Goal: Check status: Check status

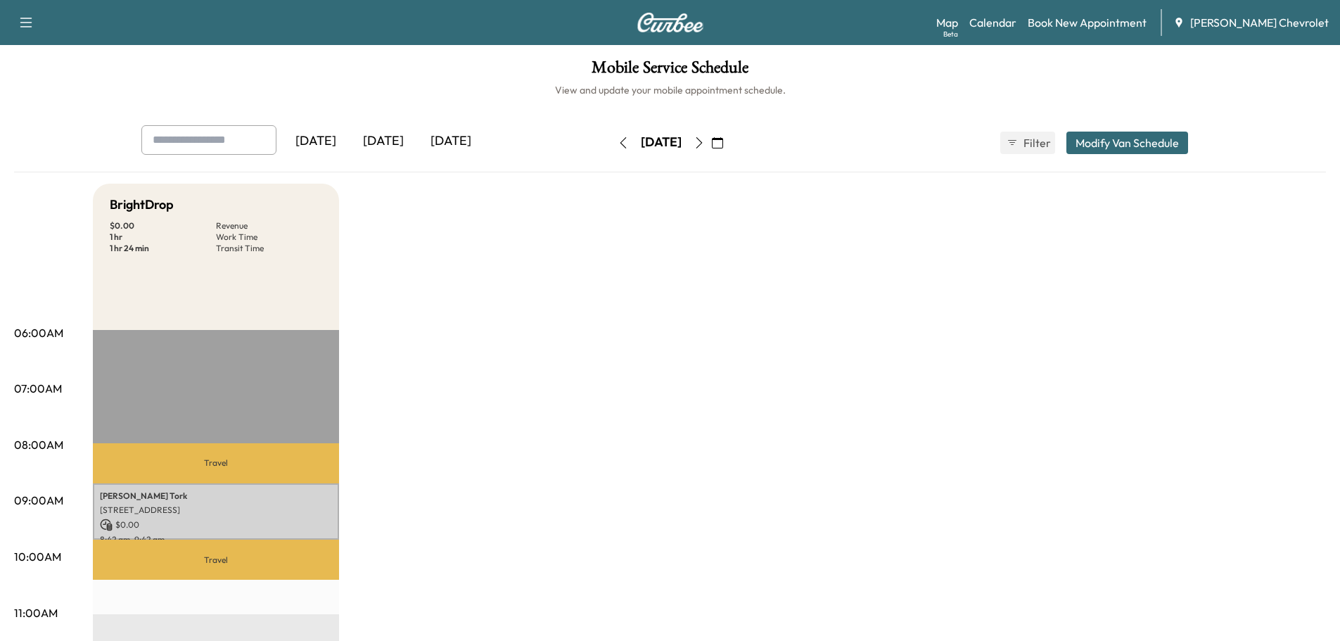
click at [389, 131] on div "[DATE]" at bounding box center [384, 141] width 68 height 32
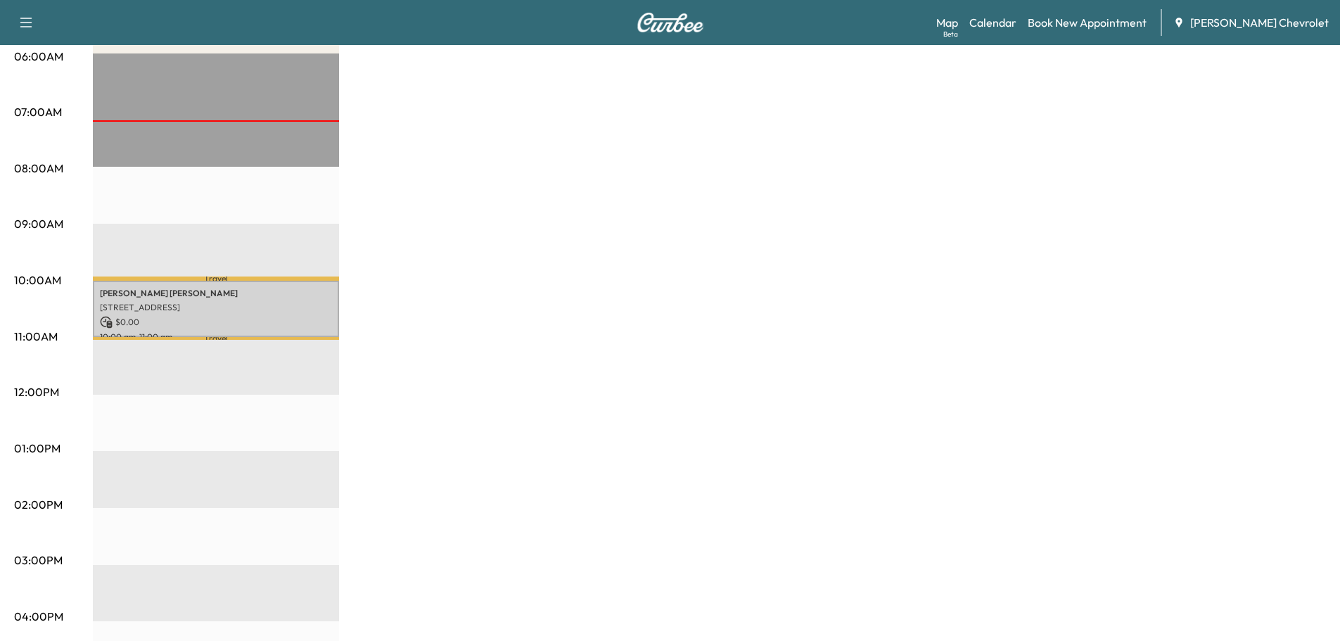
scroll to position [281, 0]
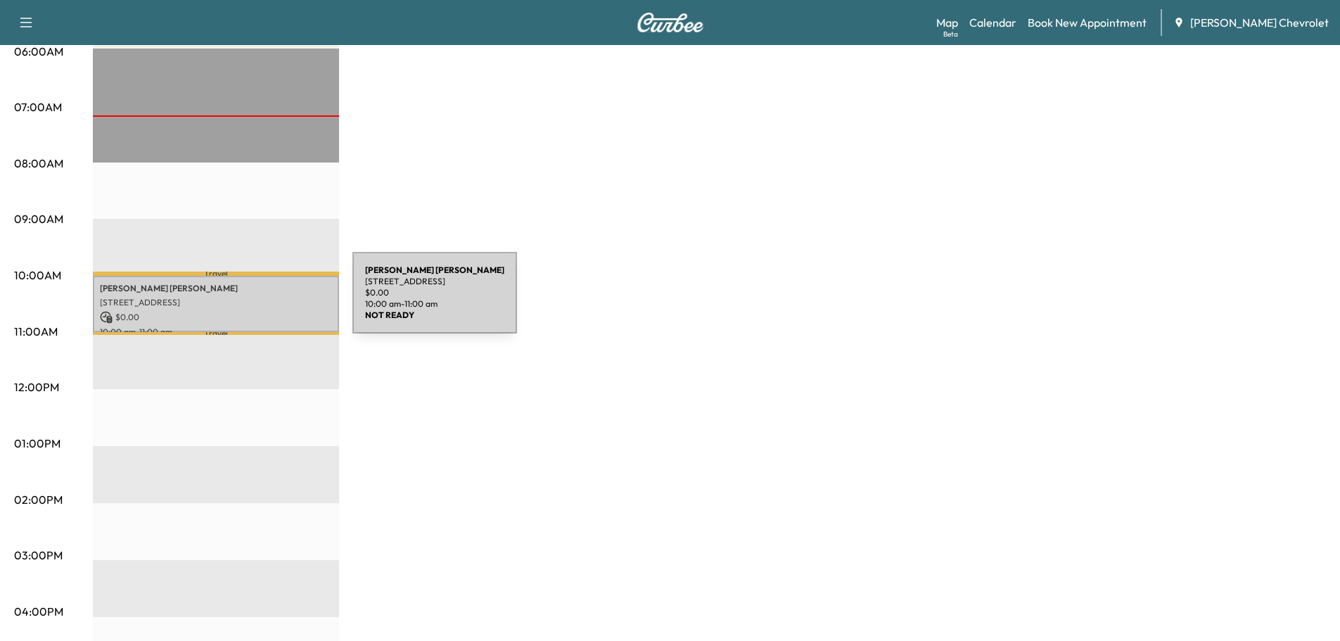
click at [247, 301] on p "[STREET_ADDRESS]" at bounding box center [216, 302] width 232 height 11
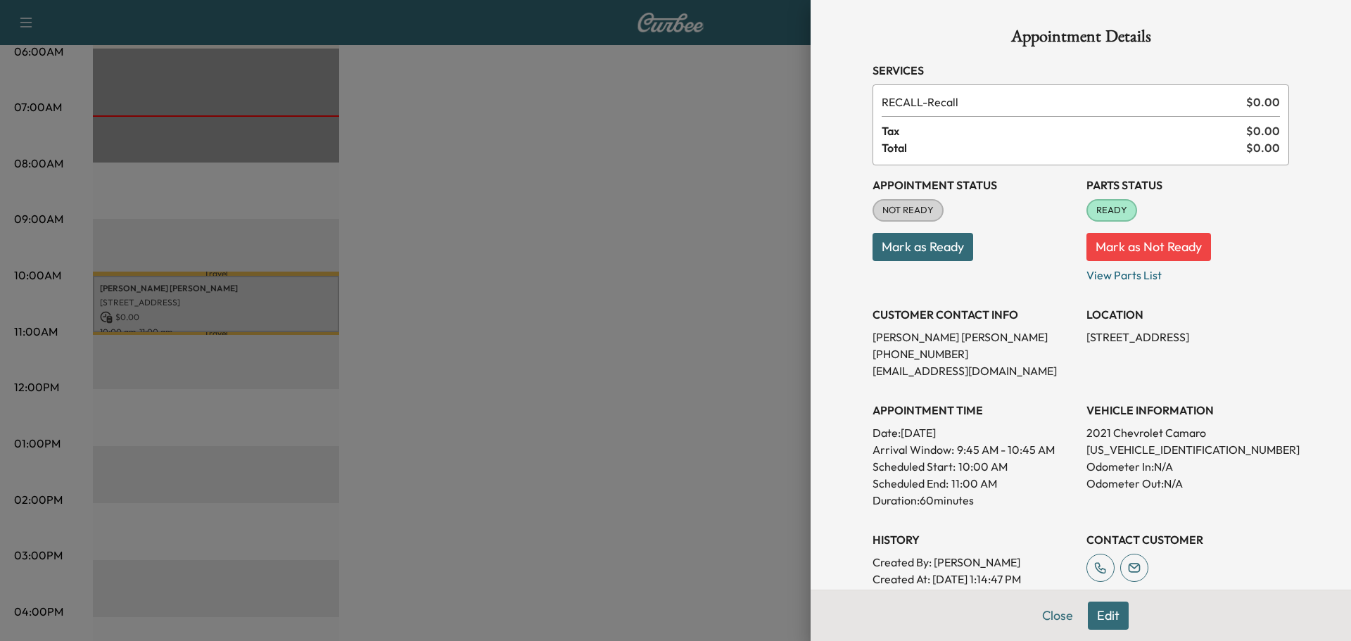
click at [703, 224] on div at bounding box center [675, 320] width 1351 height 641
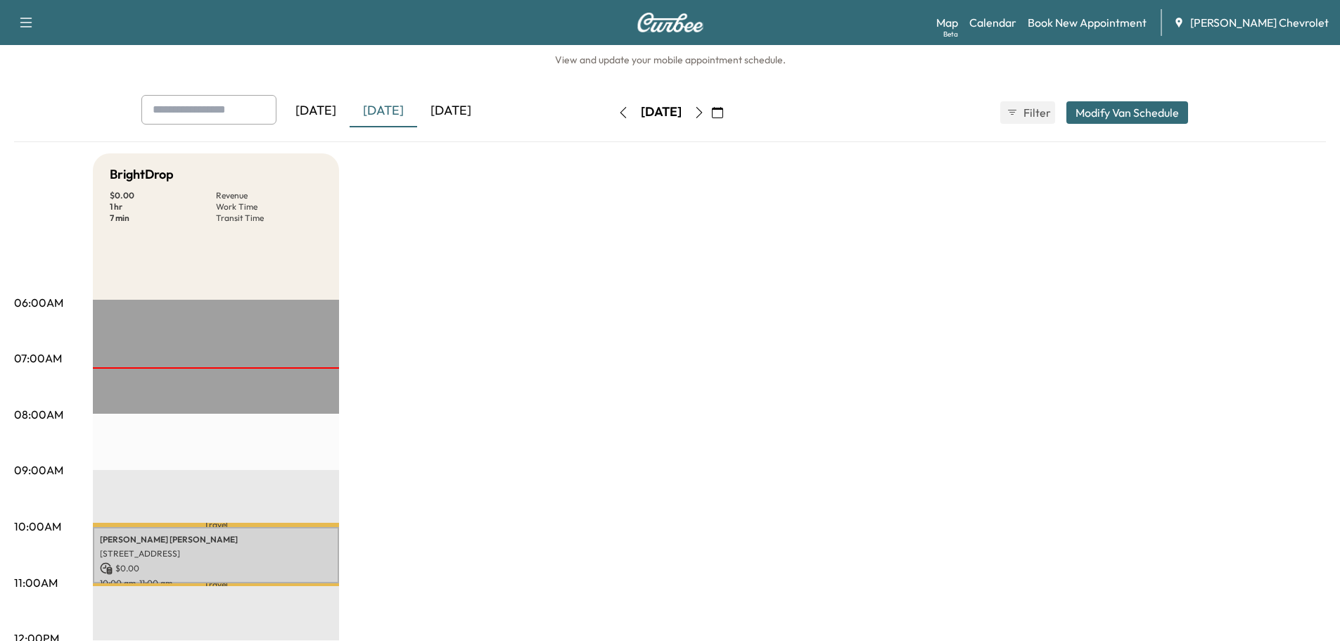
scroll to position [0, 0]
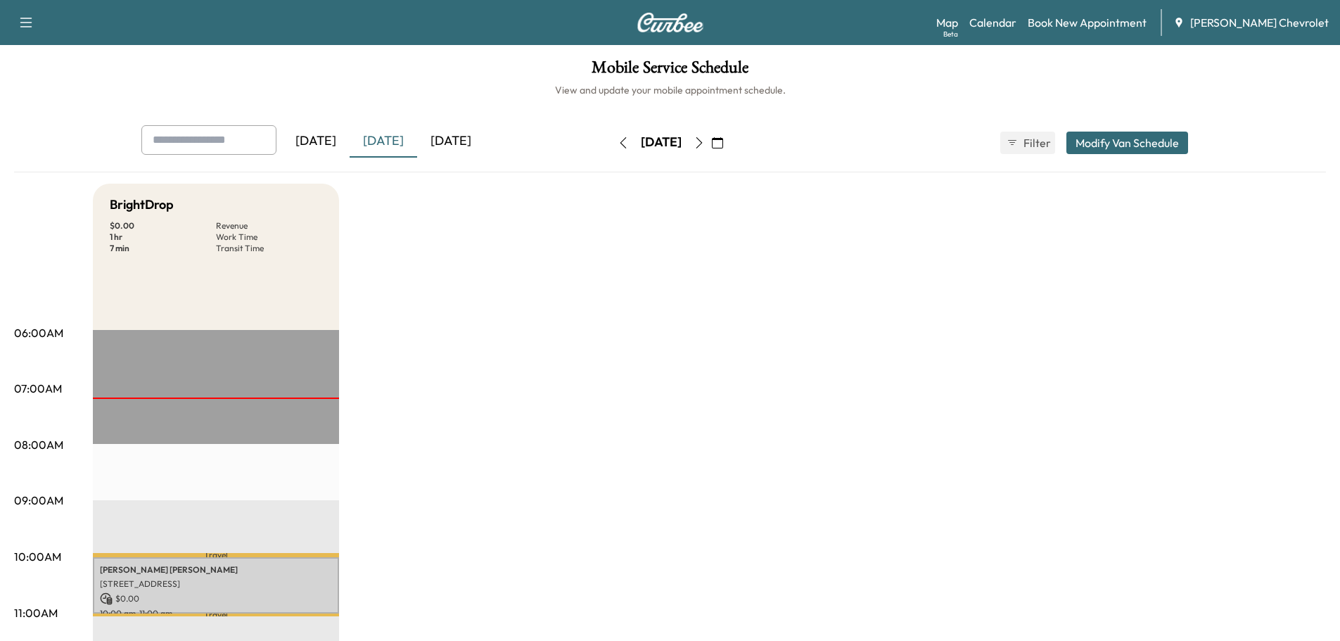
click at [479, 141] on div "[DATE]" at bounding box center [451, 141] width 68 height 32
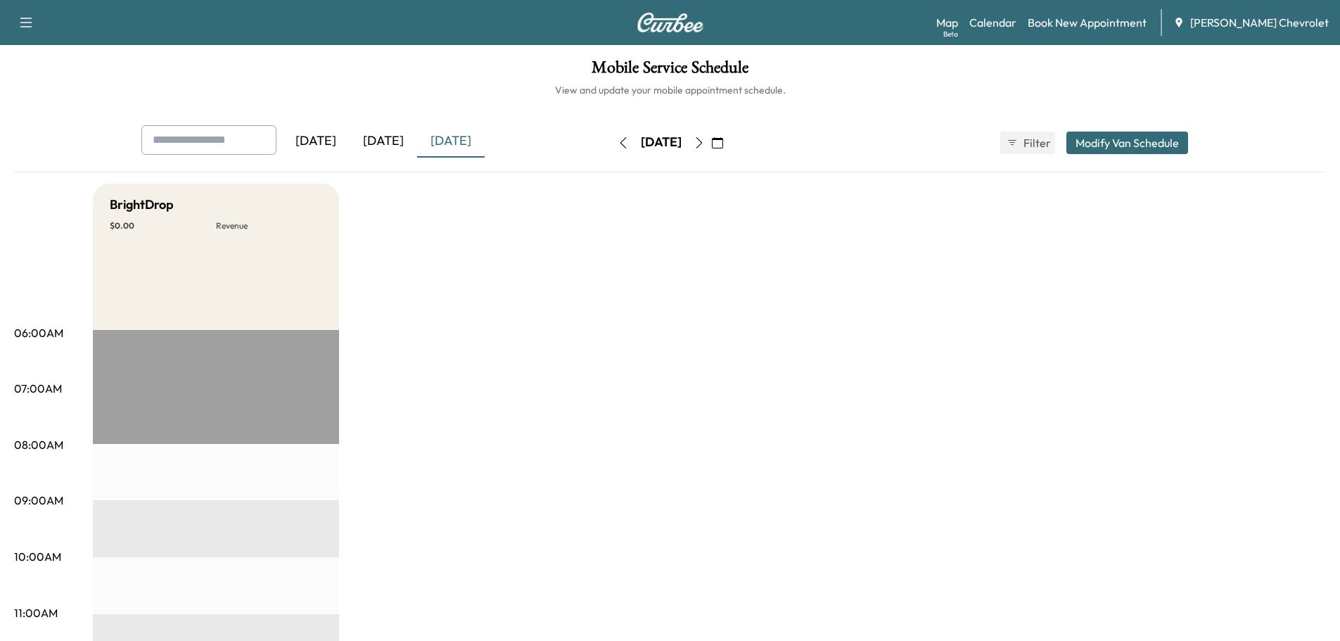
click at [407, 142] on div "[DATE]" at bounding box center [384, 141] width 68 height 32
